Goal: Task Accomplishment & Management: Manage account settings

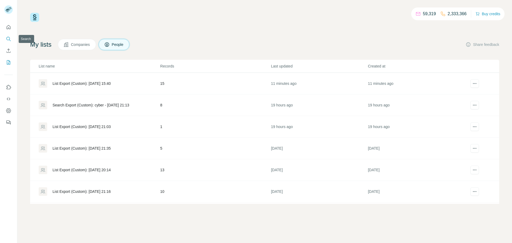
click at [9, 39] on icon "Search" at bounding box center [8, 38] width 5 height 5
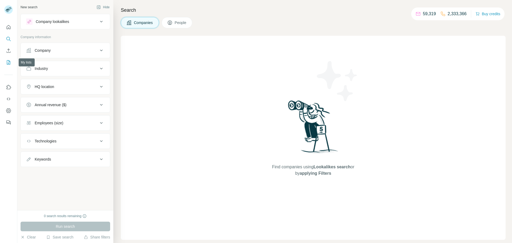
click at [10, 62] on icon "My lists" at bounding box center [8, 62] width 5 height 5
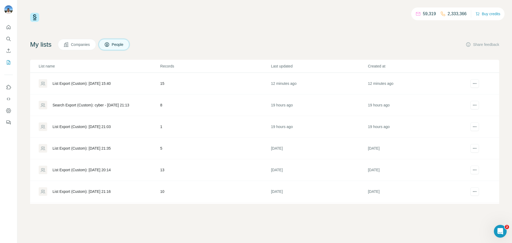
click at [111, 83] on div "List Export (Custom): [DATE] 15:40" at bounding box center [82, 83] width 58 height 5
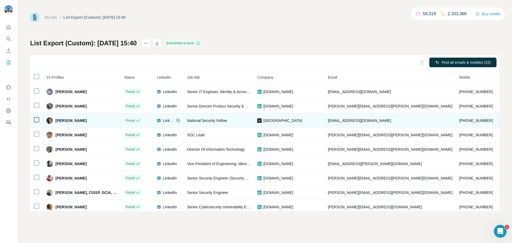
click at [67, 121] on span "[PERSON_NAME]" at bounding box center [70, 120] width 31 height 5
click at [302, 123] on span "[GEOGRAPHIC_DATA]" at bounding box center [282, 120] width 39 height 5
click at [302, 121] on span "[GEOGRAPHIC_DATA]" at bounding box center [282, 120] width 39 height 5
click at [216, 118] on td "National Security Fellow" at bounding box center [219, 120] width 70 height 14
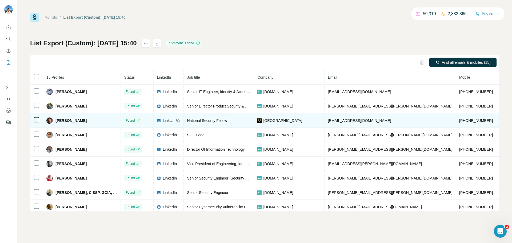
click at [39, 118] on icon at bounding box center [36, 119] width 6 height 6
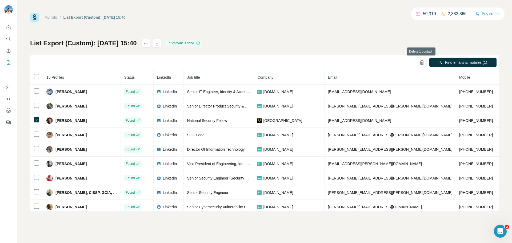
click at [419, 63] on icon "button" at bounding box center [421, 62] width 5 height 5
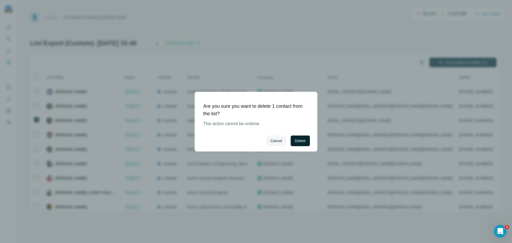
click at [303, 141] on span "Delete" at bounding box center [300, 140] width 11 height 5
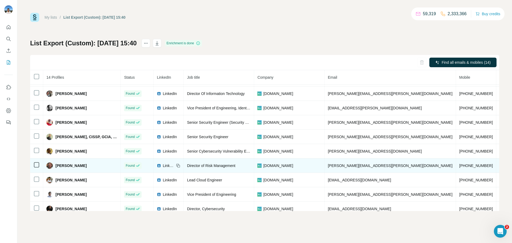
scroll to position [79, 0]
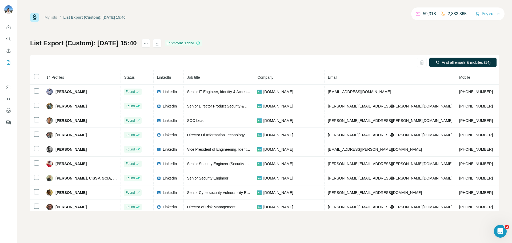
click at [50, 15] on link "My lists" at bounding box center [51, 17] width 13 height 4
